Goal: Information Seeking & Learning: Learn about a topic

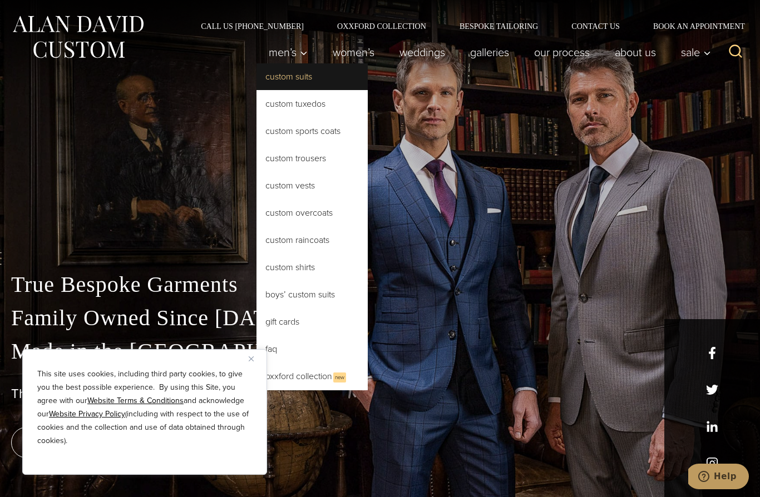
click at [324, 69] on link "Custom Suits" at bounding box center [311, 76] width 111 height 27
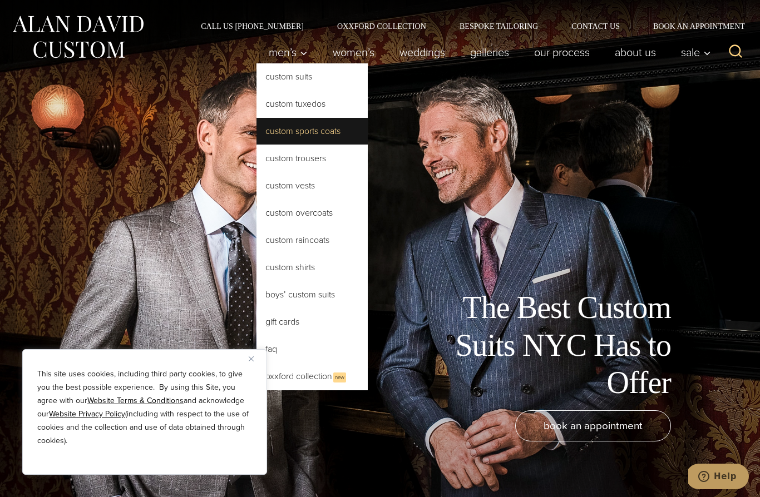
click at [339, 131] on link "Custom Sports Coats" at bounding box center [311, 131] width 111 height 27
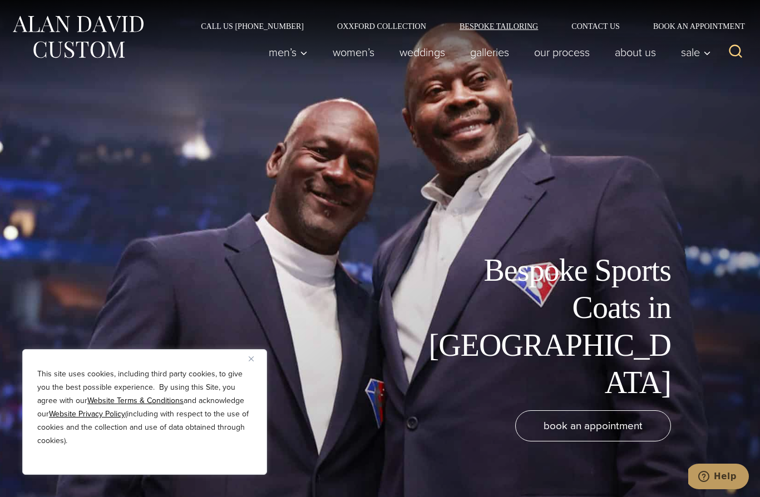
click at [508, 24] on link "Bespoke Tailoring" at bounding box center [499, 26] width 112 height 8
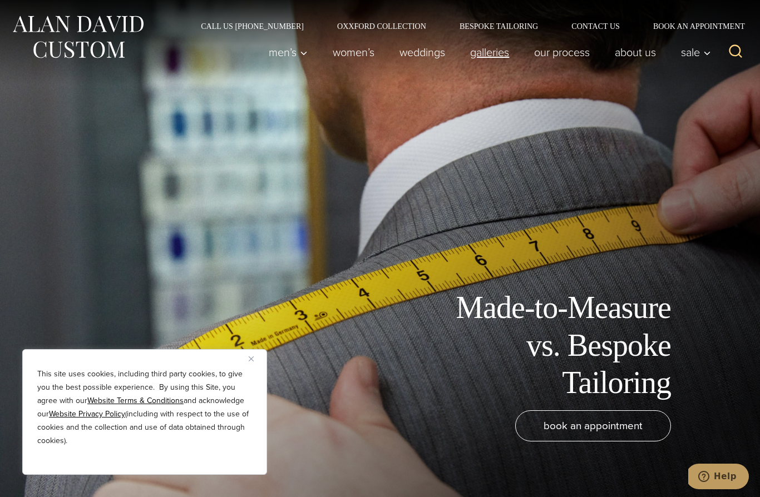
click at [494, 58] on link "Galleries" at bounding box center [490, 52] width 64 height 22
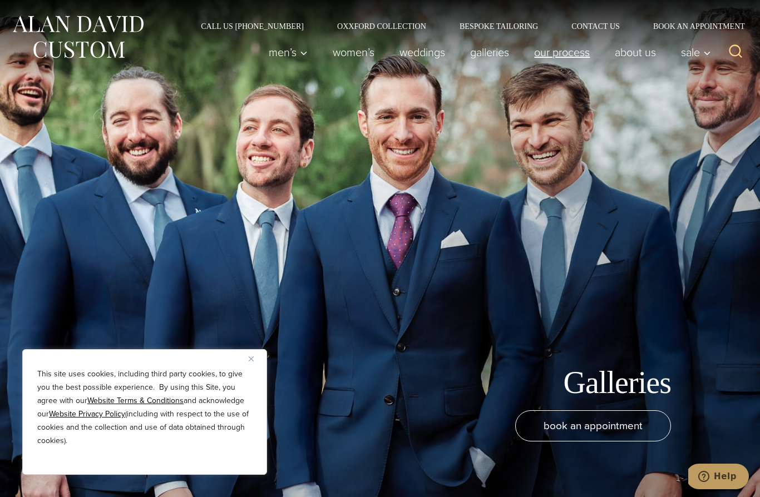
click at [565, 57] on link "Our Process" at bounding box center [562, 52] width 81 height 22
